Goal: Navigation & Orientation: Find specific page/section

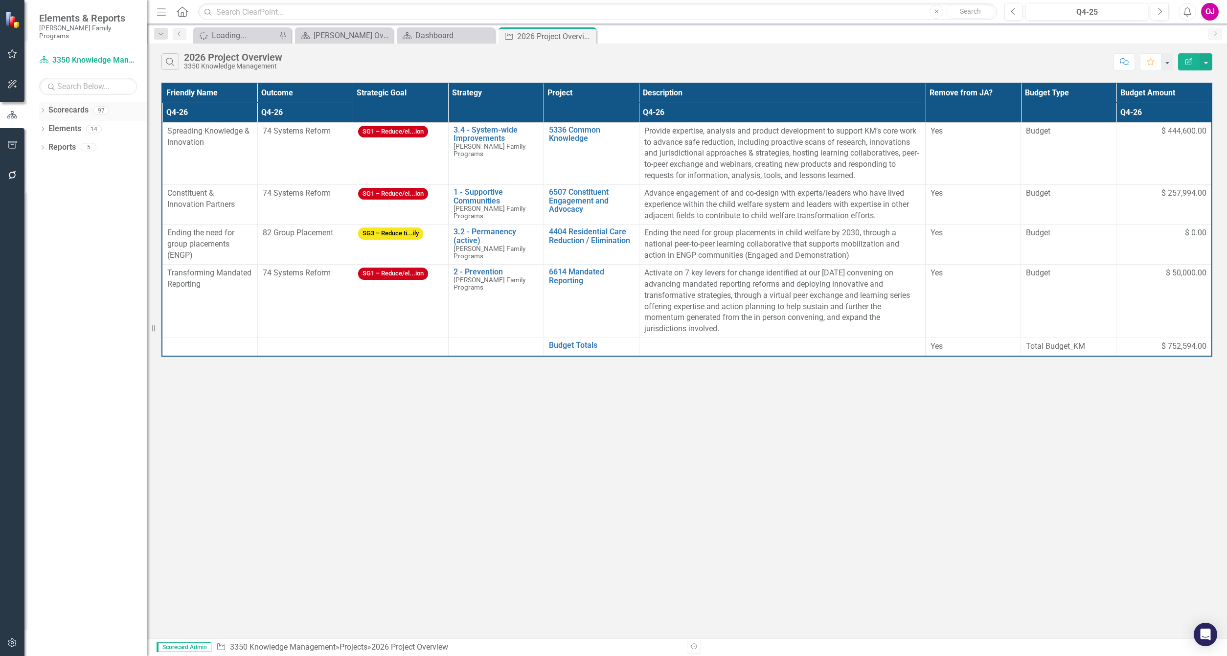
click at [40, 109] on icon "Dropdown" at bounding box center [42, 111] width 7 height 5
click at [48, 126] on icon "Dropdown" at bounding box center [47, 129] width 7 height 6
click at [53, 213] on div "Dropdown 90000 National" at bounding box center [95, 222] width 103 height 19
click at [58, 218] on icon "Dropdown" at bounding box center [57, 221] width 7 height 6
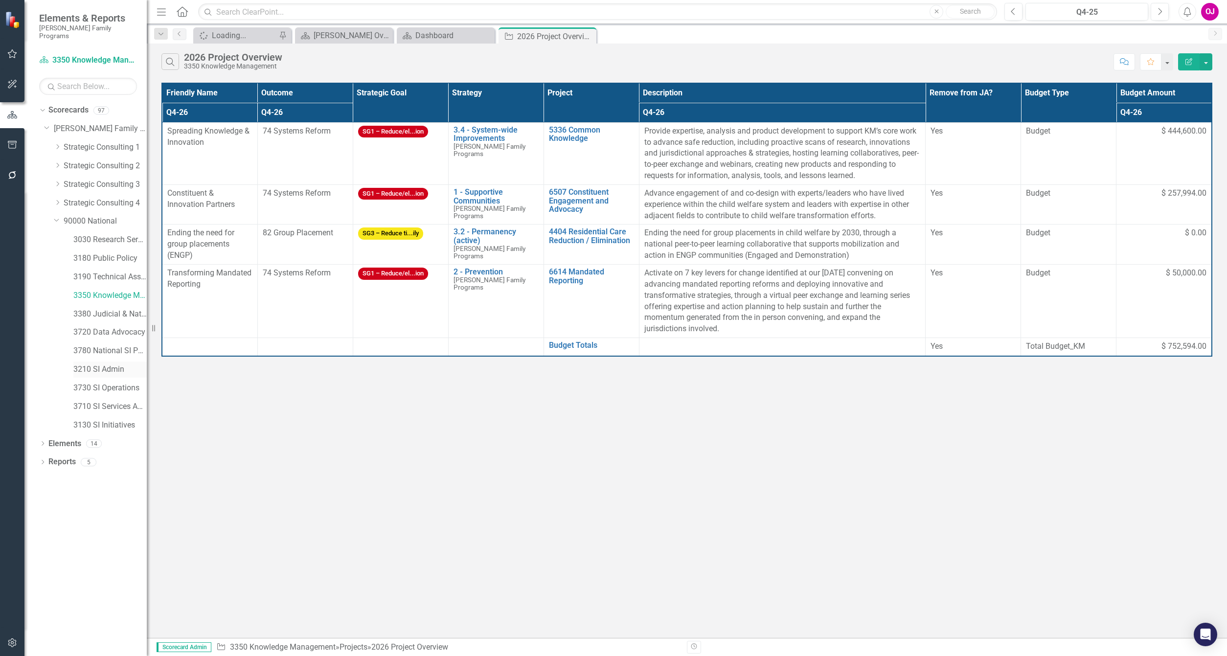
click at [100, 364] on link "3210 SI Admin" at bounding box center [109, 369] width 73 height 11
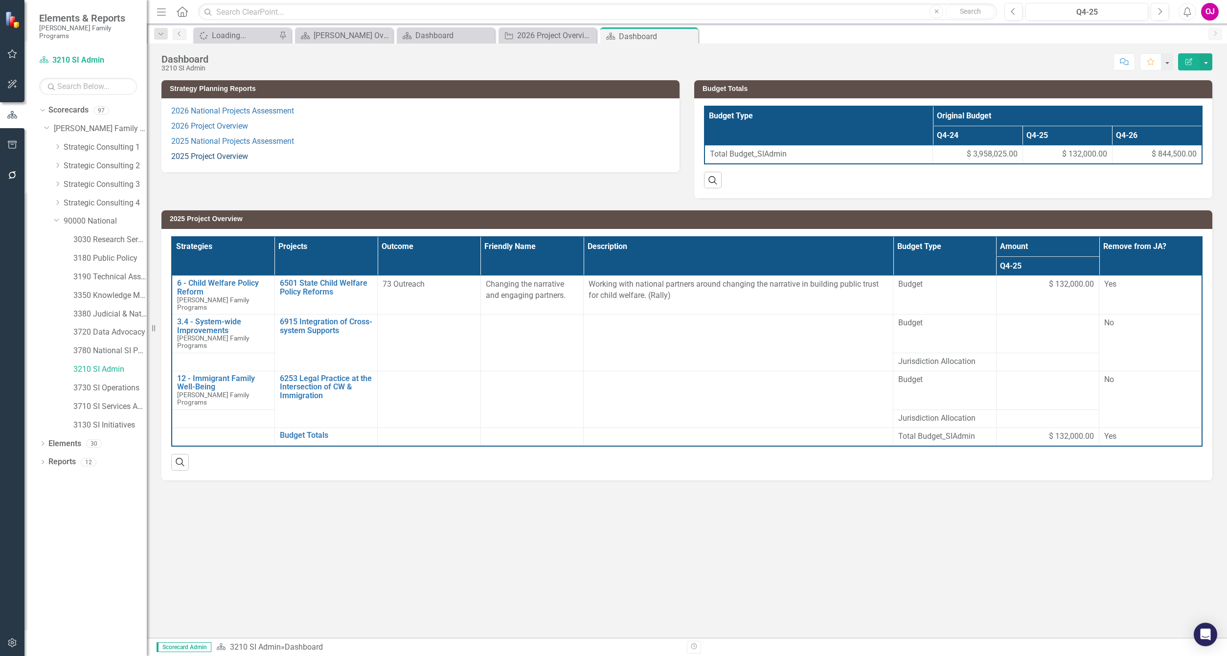
click at [211, 156] on link "2025 Project Overview" at bounding box center [209, 156] width 77 height 9
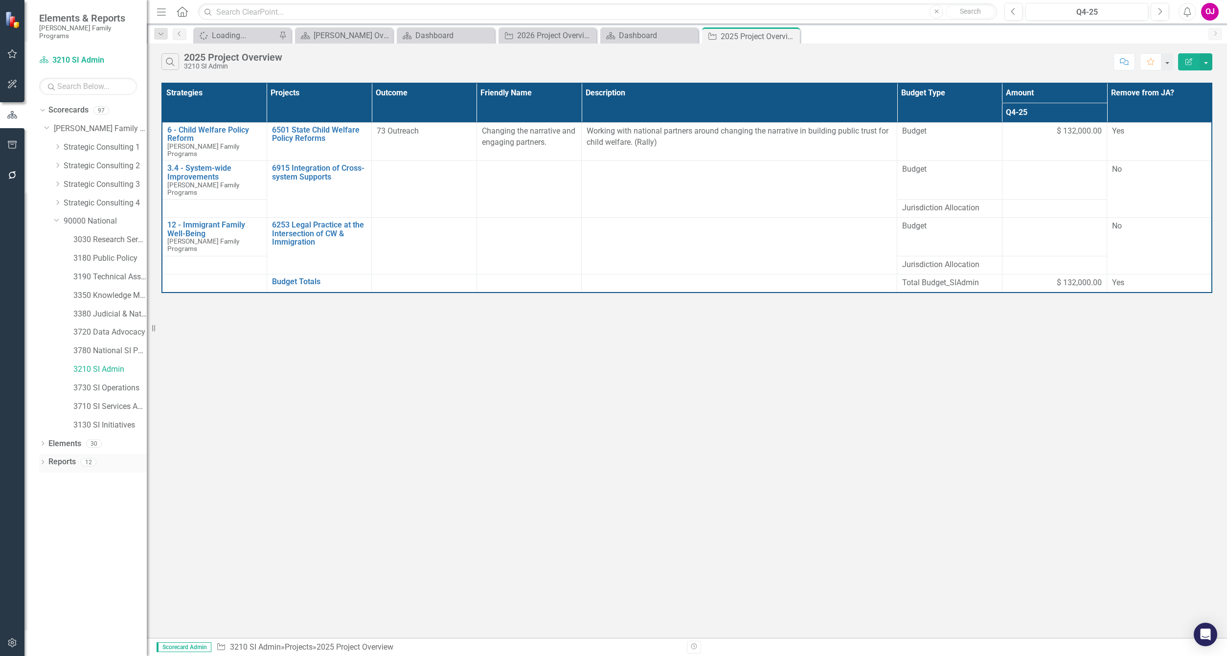
click at [41, 460] on icon "Dropdown" at bounding box center [42, 462] width 7 height 5
click at [65, 583] on div "2026 Project Overview" at bounding box center [99, 587] width 95 height 9
